Goal: Task Accomplishment & Management: Use online tool/utility

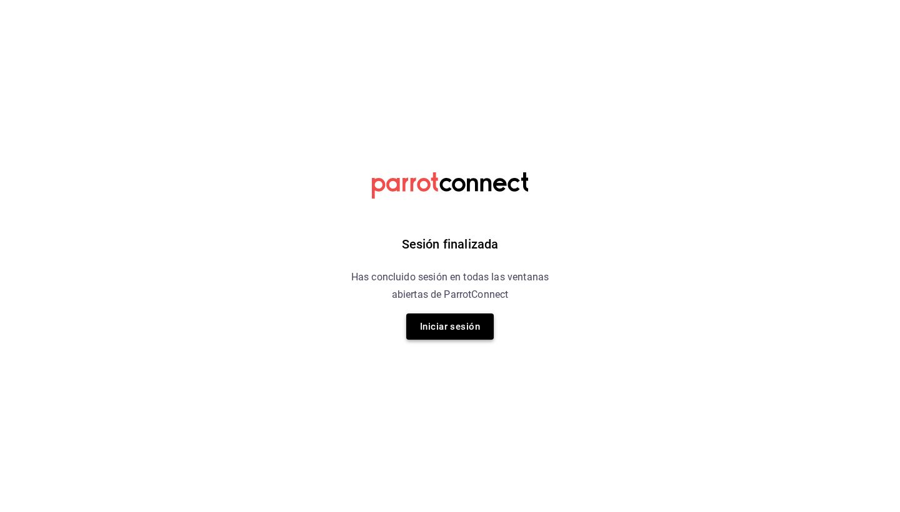
click at [446, 323] on button "Iniciar sesión" at bounding box center [449, 327] width 87 height 26
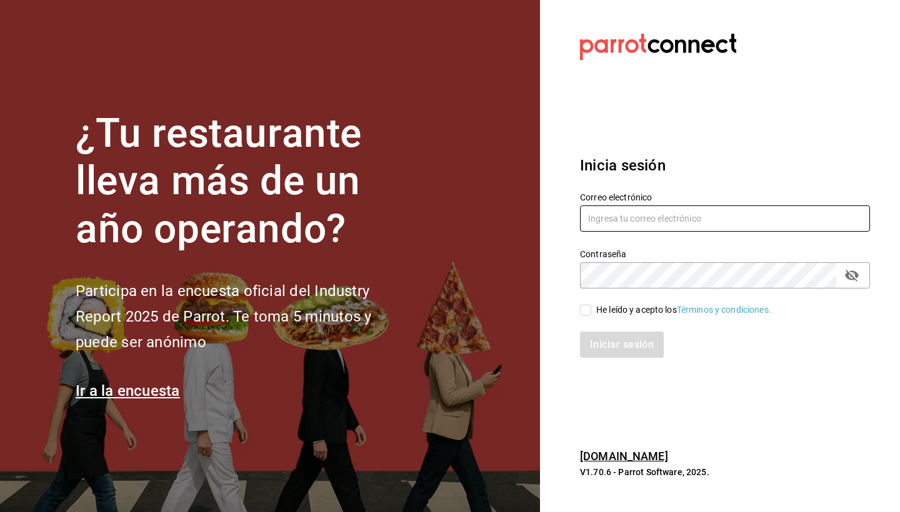
type input "[DOMAIN_NAME][EMAIL_ADDRESS][DOMAIN_NAME]"
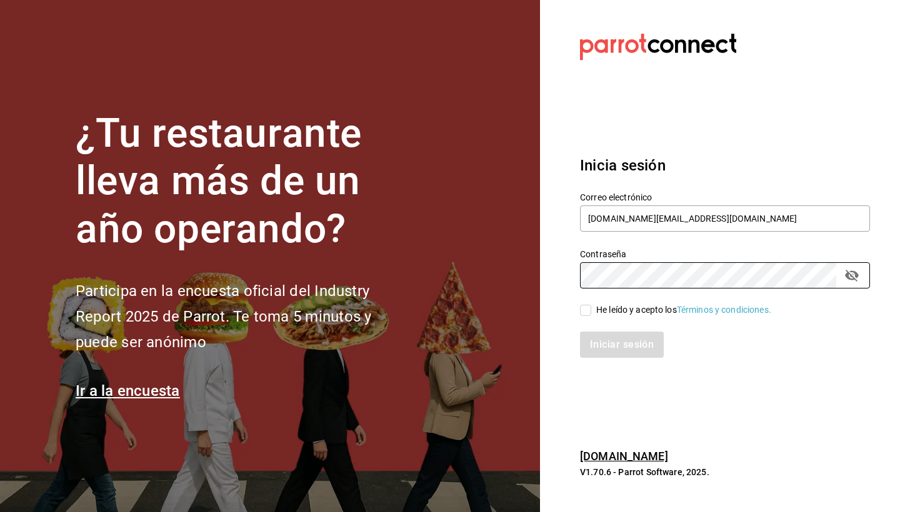
click at [585, 314] on input "He leído y acepto los Términos y condiciones." at bounding box center [585, 310] width 11 height 11
checkbox input "true"
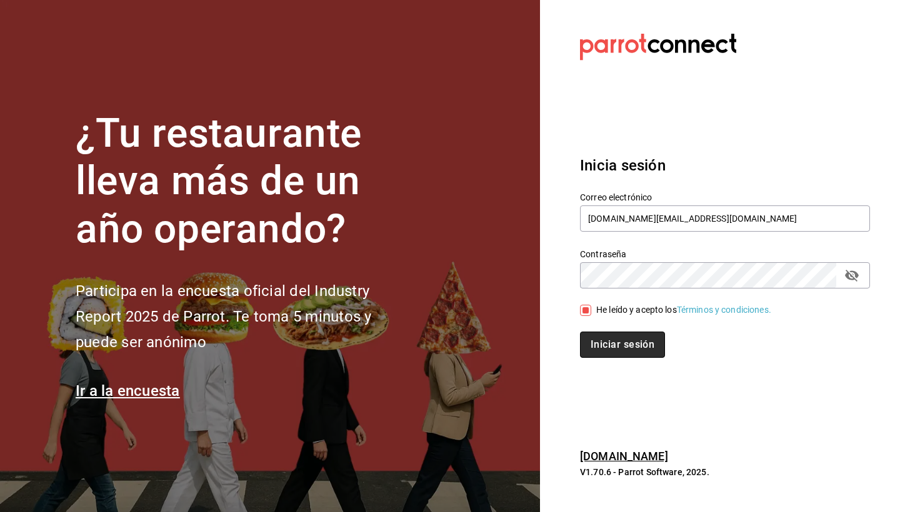
click at [614, 349] on button "Iniciar sesión" at bounding box center [622, 345] width 85 height 26
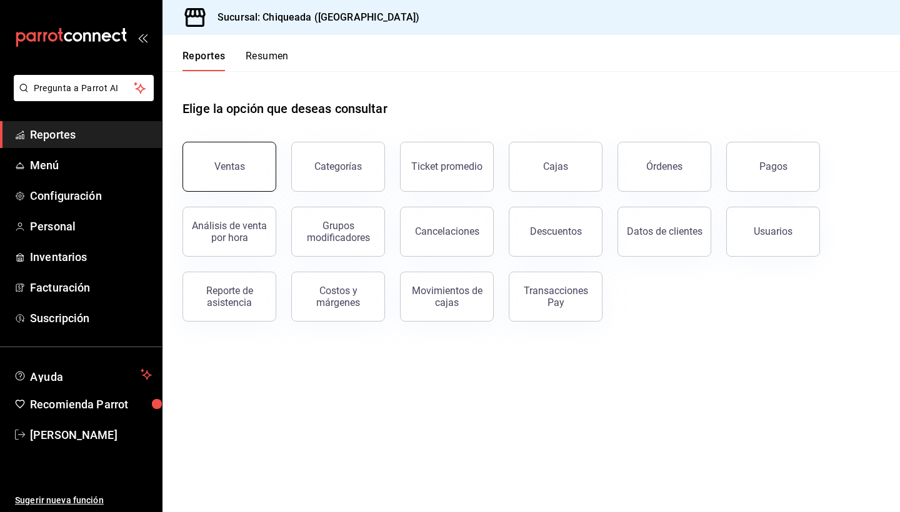
click at [240, 172] on div "Ventas" at bounding box center [229, 167] width 31 height 12
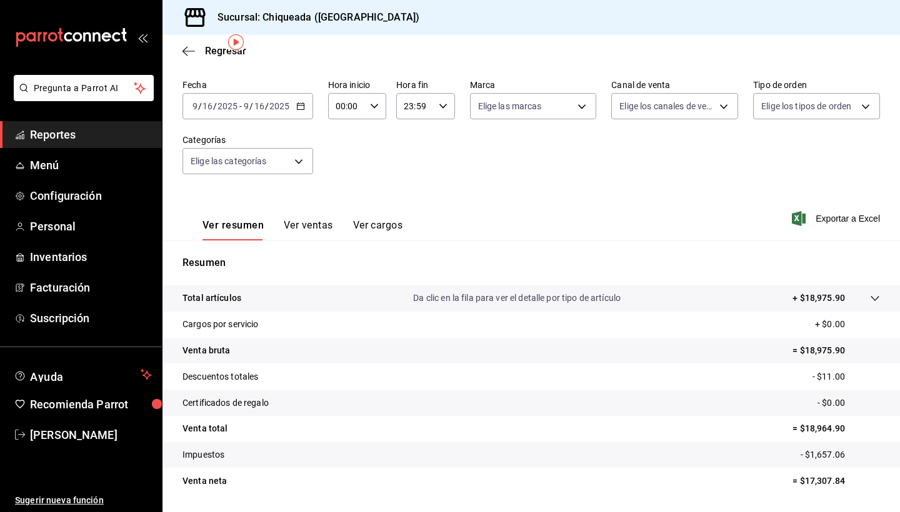
scroll to position [44, 0]
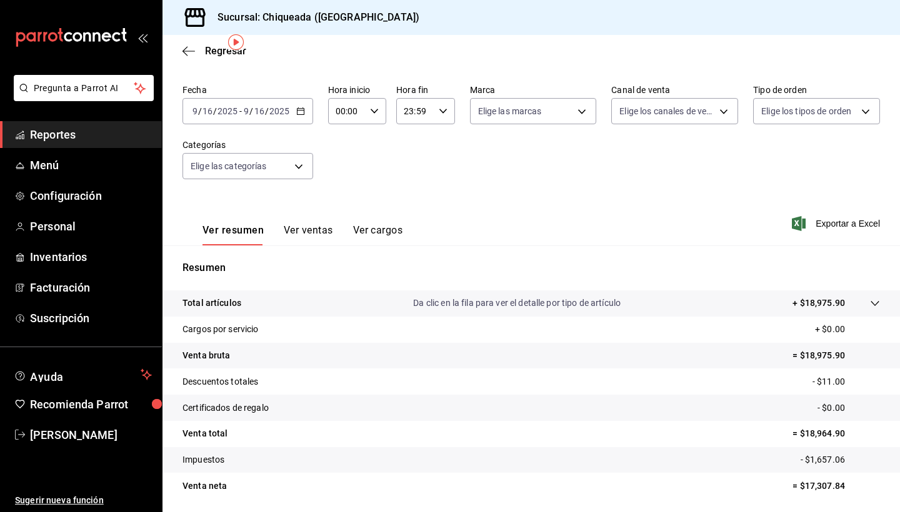
click at [304, 239] on button "Ver ventas" at bounding box center [308, 234] width 49 height 21
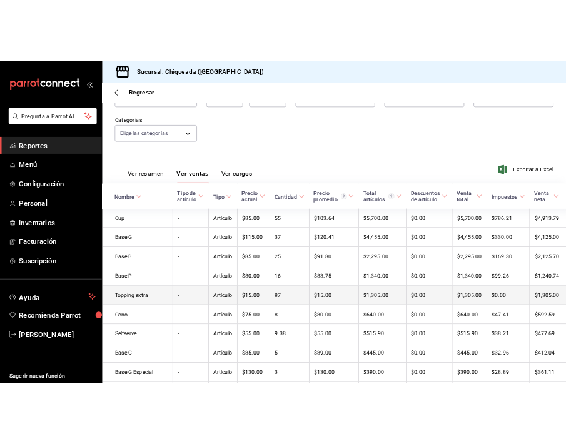
scroll to position [96, 0]
